Goal: Transaction & Acquisition: Purchase product/service

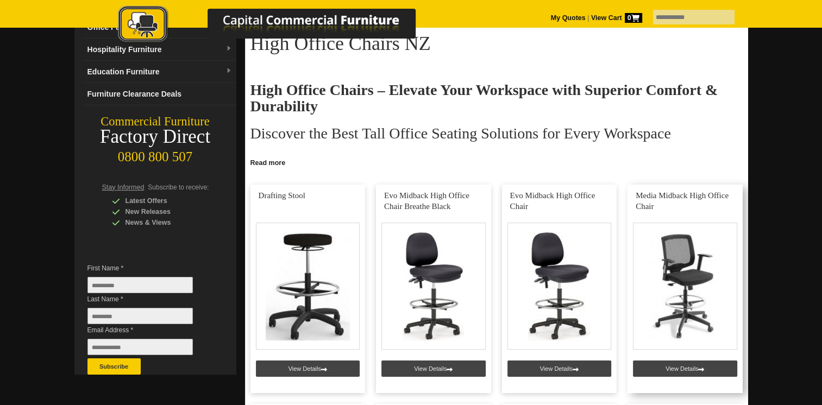
scroll to position [163, 0]
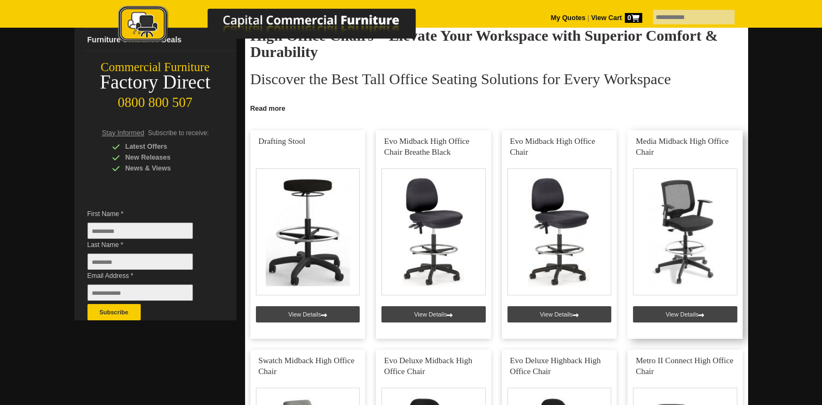
click at [695, 314] on link at bounding box center [684, 234] width 115 height 209
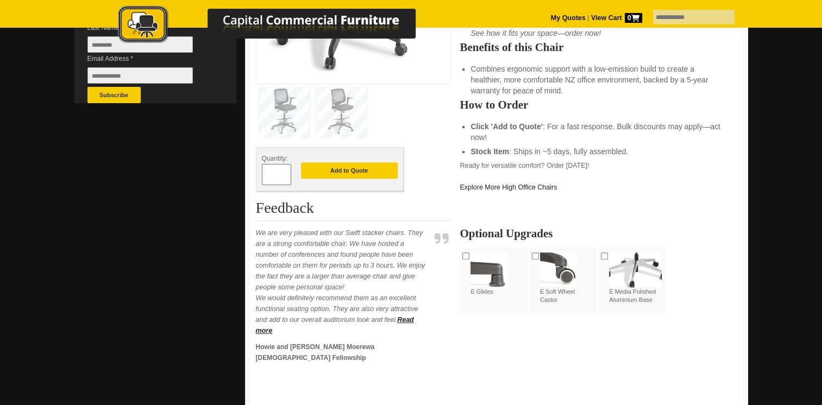
scroll to position [109, 0]
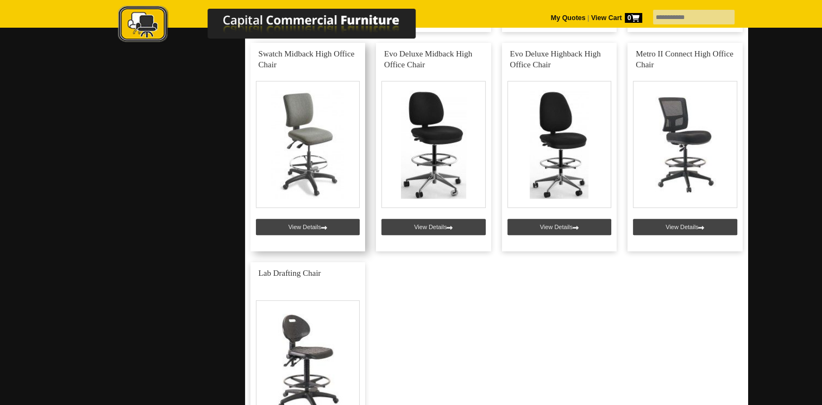
scroll to position [489, 0]
